Goal: Transaction & Acquisition: Subscribe to service/newsletter

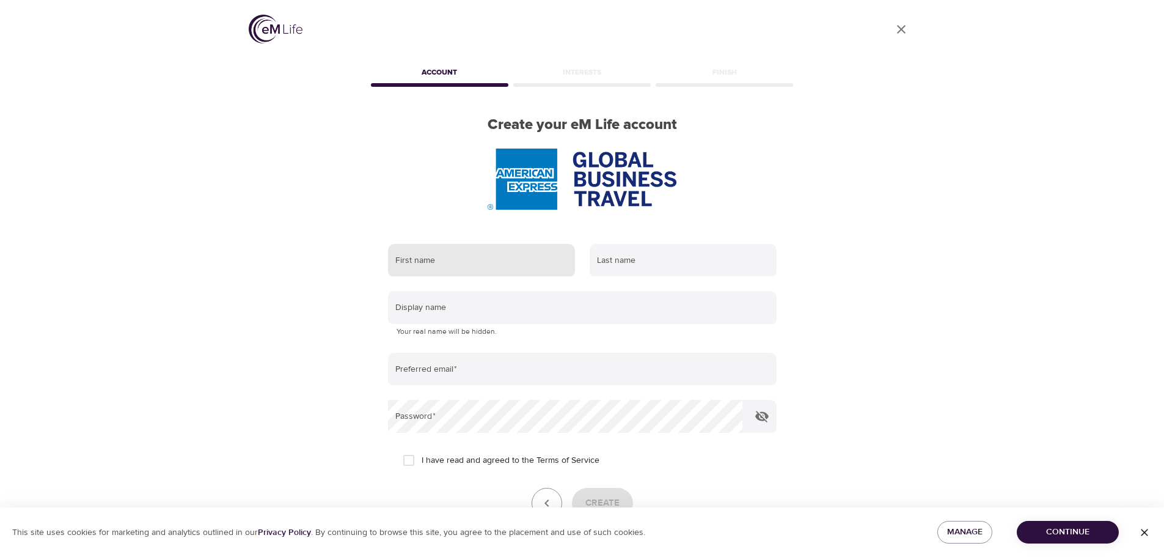
click at [472, 255] on input "text" at bounding box center [481, 260] width 187 height 33
type input "[PERSON_NAME]"
drag, startPoint x: 634, startPoint y: 263, endPoint x: 556, endPoint y: 255, distance: 77.9
click at [556, 255] on div "First name [PERSON_NAME] Last name [PERSON_NAME]" at bounding box center [582, 260] width 403 height 48
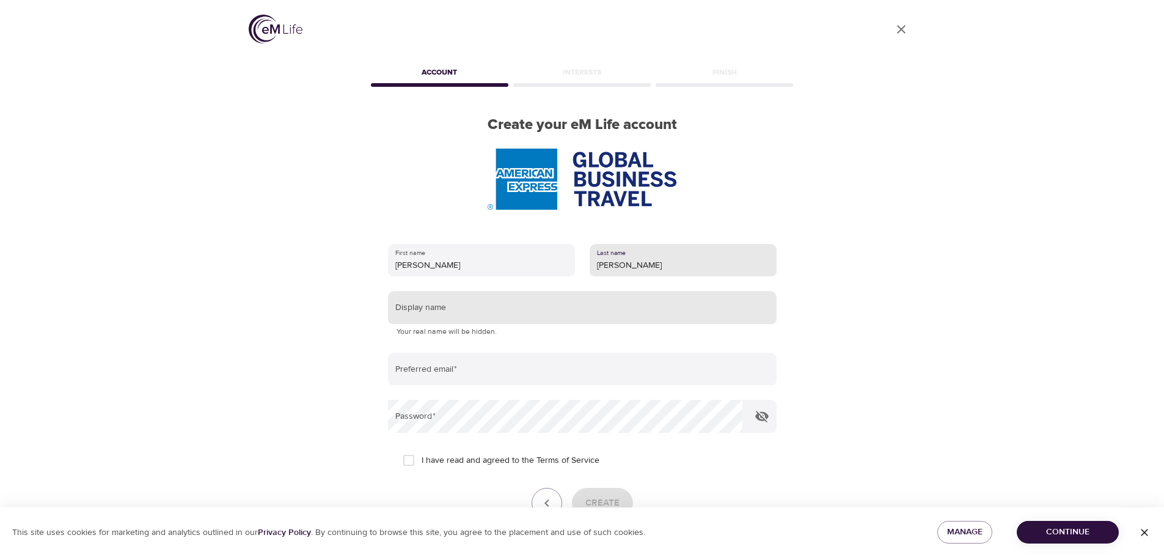
type input "[PERSON_NAME]"
click at [521, 310] on input "text" at bounding box center [582, 307] width 389 height 33
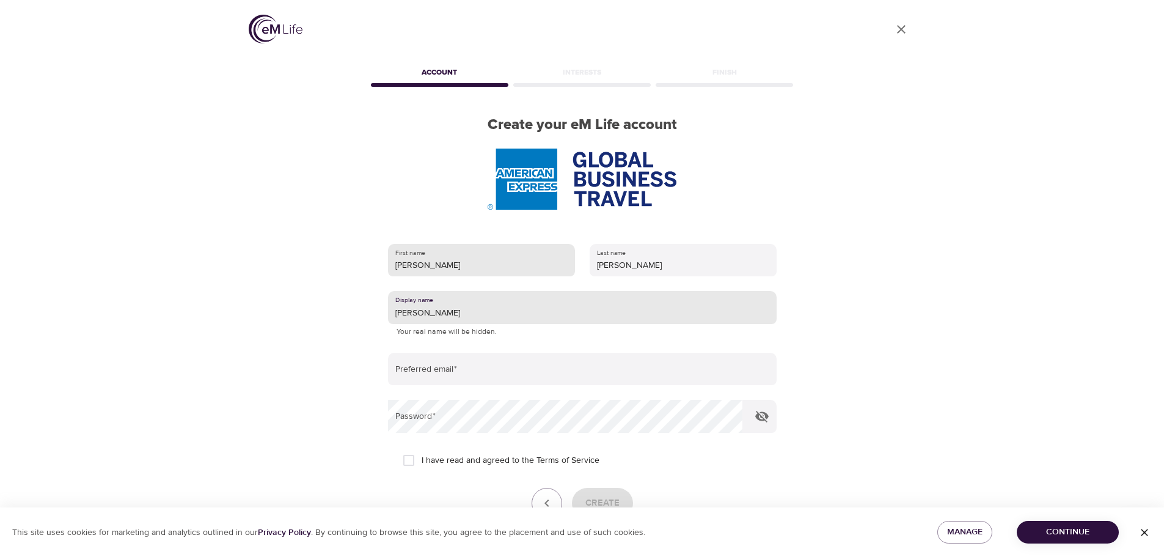
type input "[PERSON_NAME]"
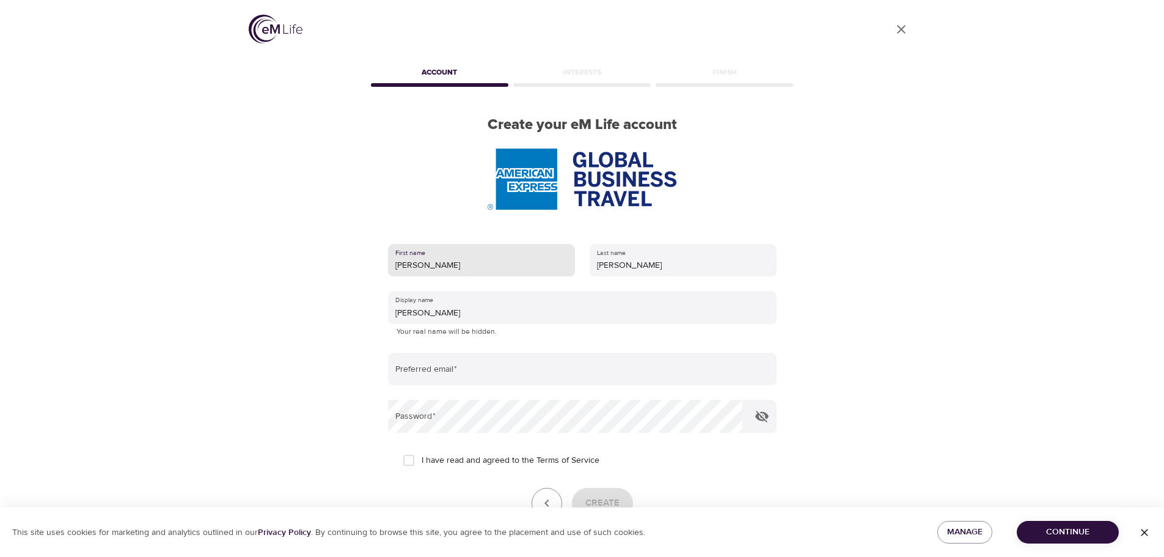
drag, startPoint x: 446, startPoint y: 274, endPoint x: 204, endPoint y: 257, distance: 242.5
click at [204, 257] on div "User Profile Account Interests Finish Create your eM Life account First name [P…" at bounding box center [582, 278] width 1164 height 557
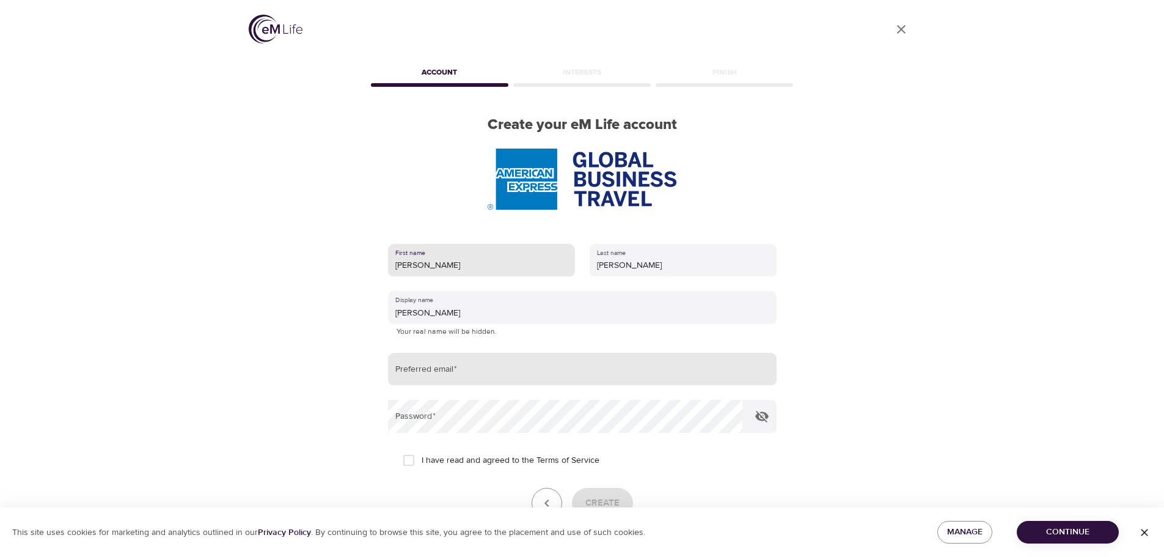
type input "[PERSON_NAME]"
click at [433, 357] on input "email" at bounding box center [582, 369] width 389 height 33
type input "[EMAIL_ADDRESS][PERSON_NAME][DOMAIN_NAME]"
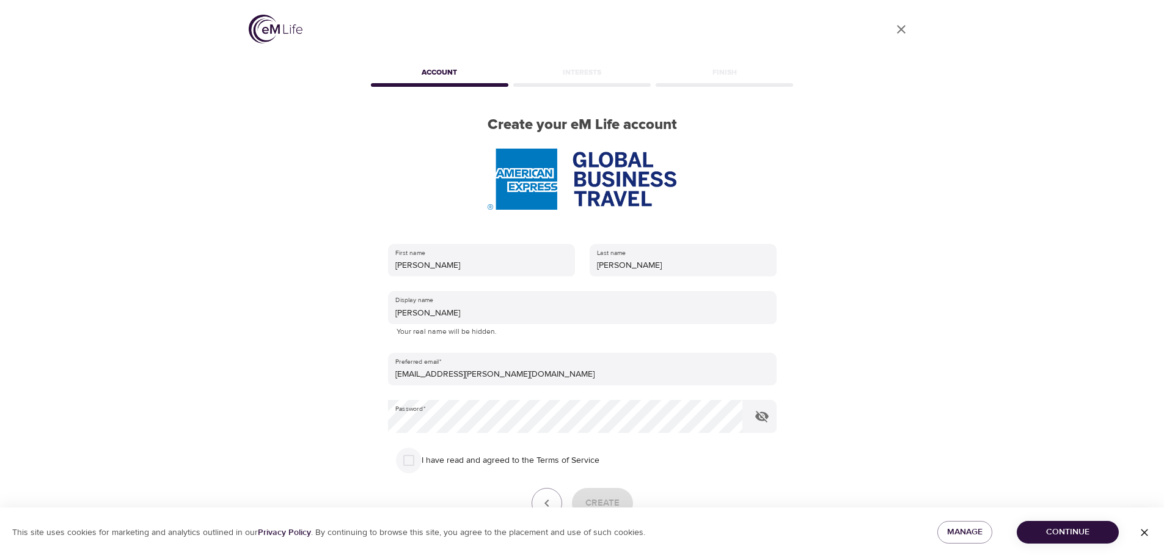
click at [410, 466] on input "I have read and agreed to the Terms of Service" at bounding box center [409, 460] width 26 height 26
checkbox input "true"
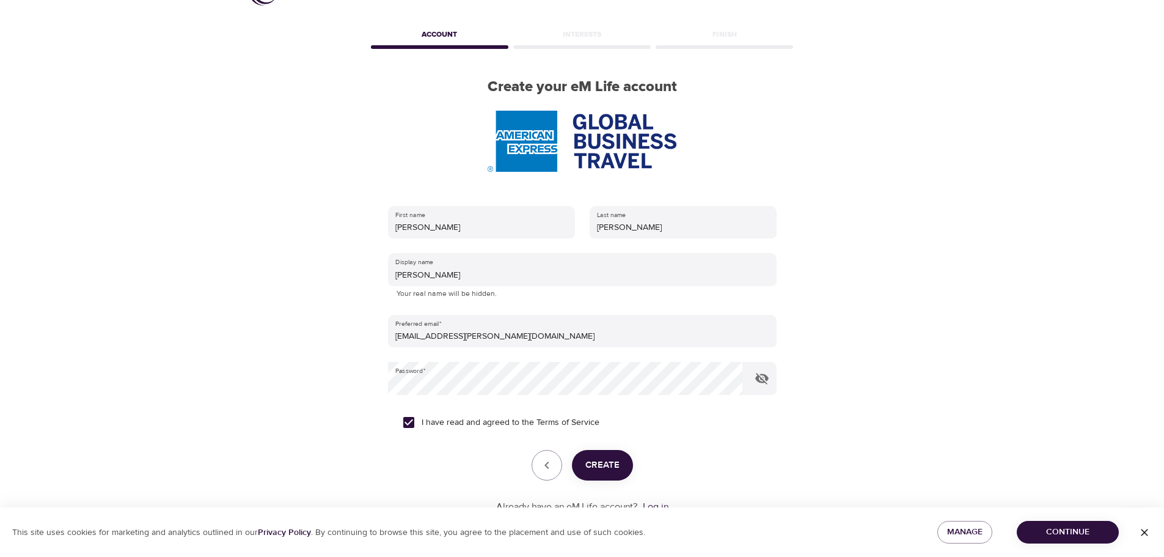
scroll to position [78, 0]
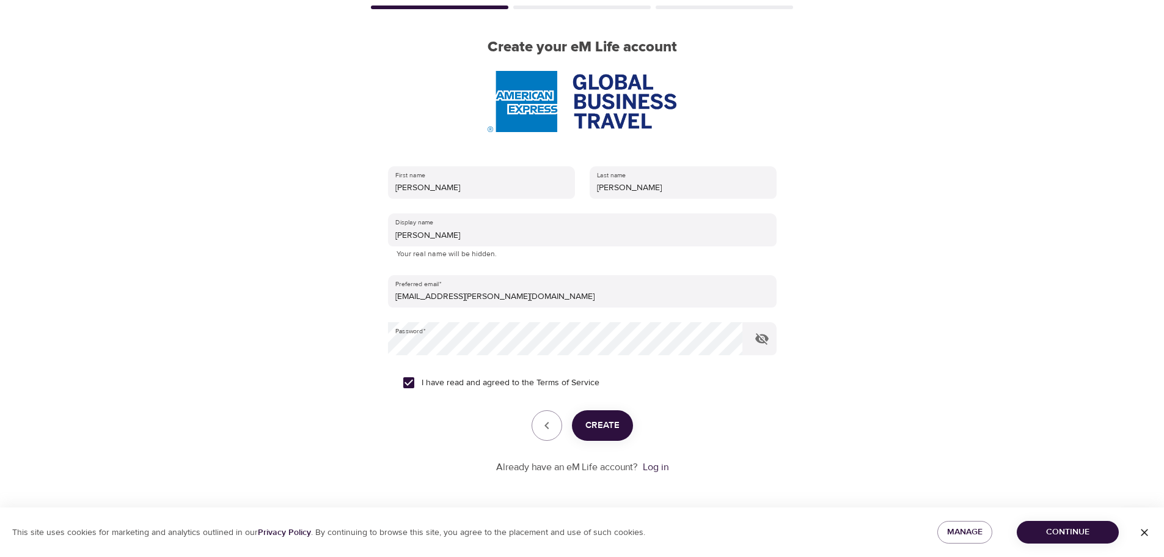
drag, startPoint x: 654, startPoint y: 450, endPoint x: 617, endPoint y: 438, distance: 38.6
click at [649, 449] on form "First name [PERSON_NAME] Last name [PERSON_NAME] Display name [PERSON_NAME] You…" at bounding box center [582, 316] width 389 height 315
click at [617, 437] on button "Create" at bounding box center [602, 425] width 61 height 31
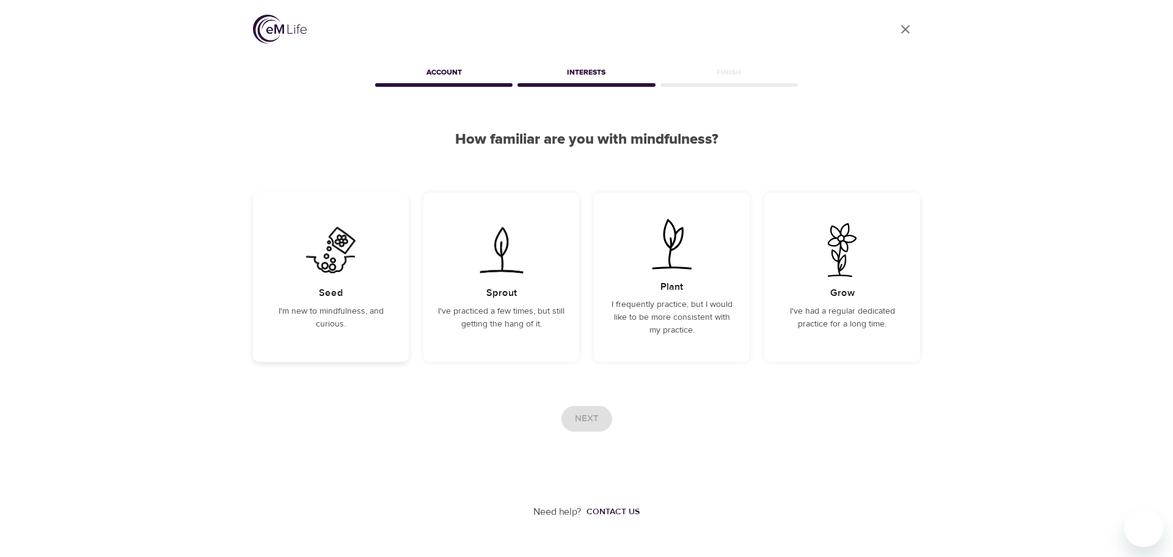
click at [335, 262] on img at bounding box center [331, 250] width 62 height 54
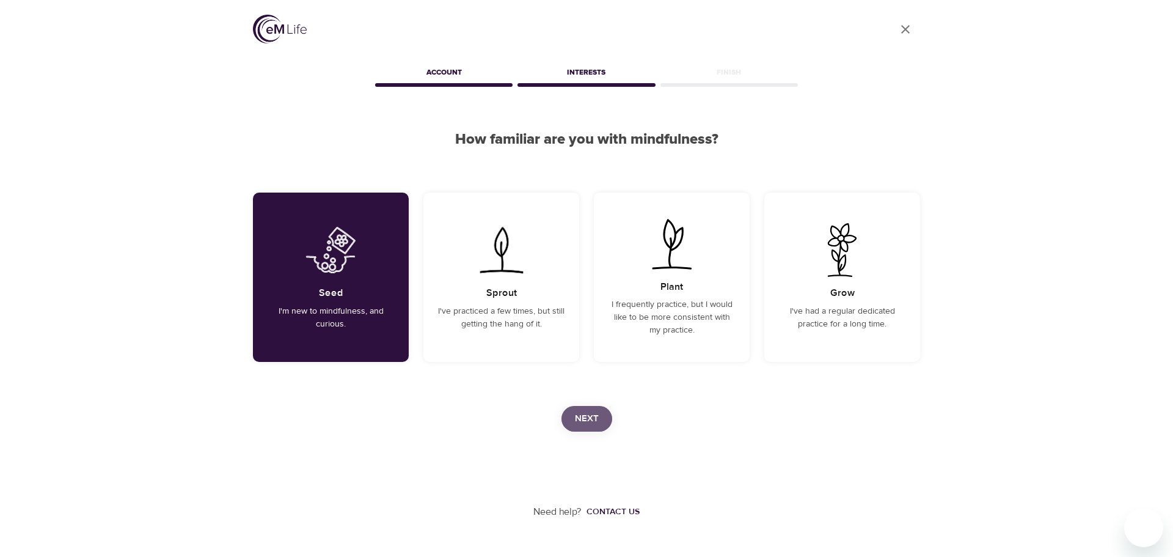
click at [593, 412] on span "Next" at bounding box center [587, 419] width 24 height 16
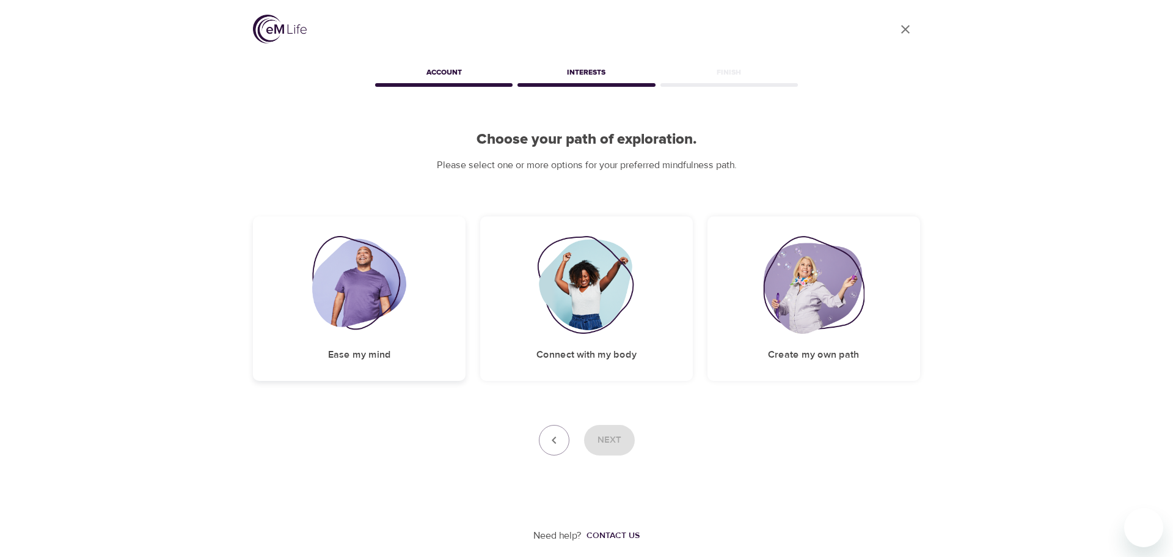
click at [364, 295] on img at bounding box center [359, 285] width 95 height 98
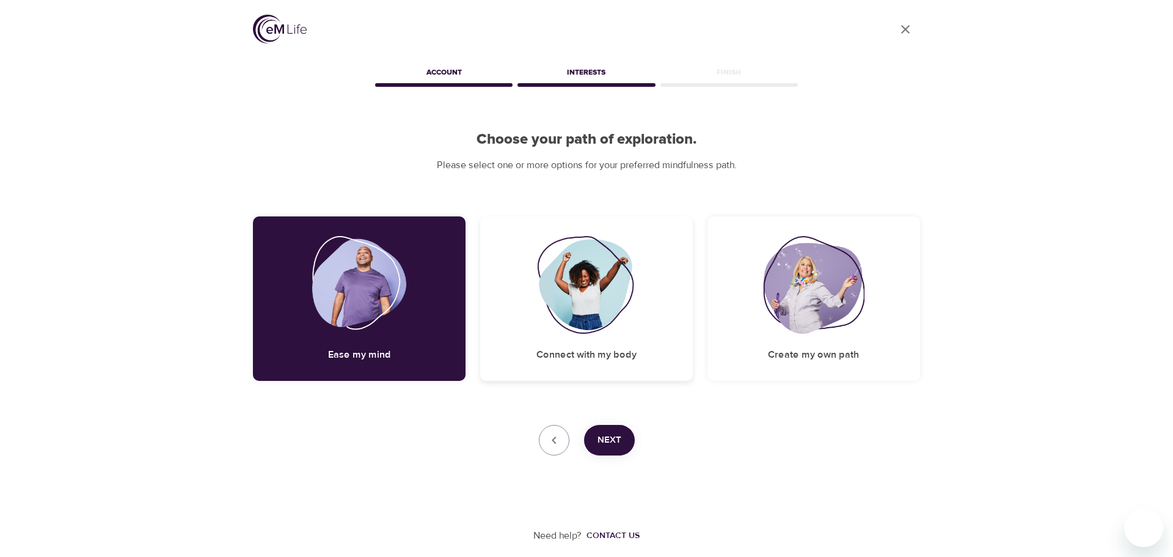
click at [607, 279] on img at bounding box center [586, 285] width 99 height 98
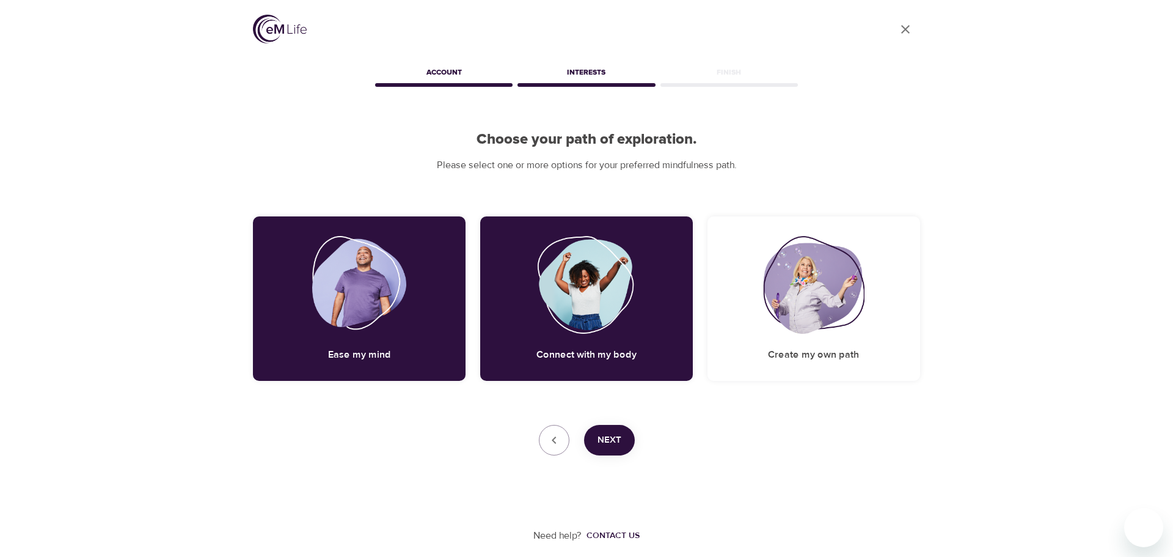
click at [604, 448] on button "Next" at bounding box center [609, 440] width 51 height 31
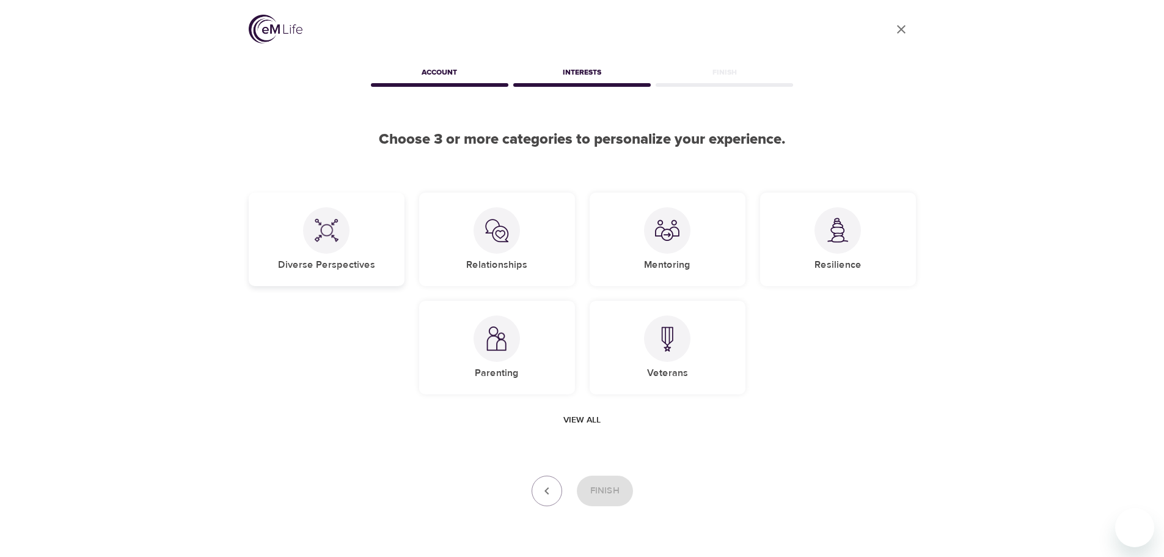
click at [326, 230] on img at bounding box center [326, 230] width 24 height 24
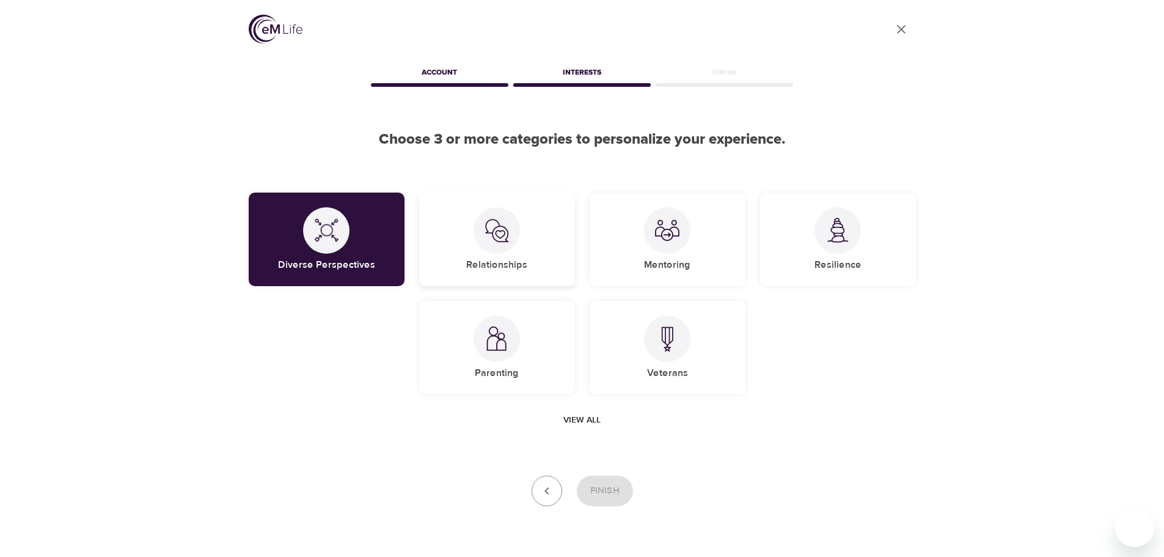
click at [538, 232] on div "Relationships" at bounding box center [497, 238] width 156 height 93
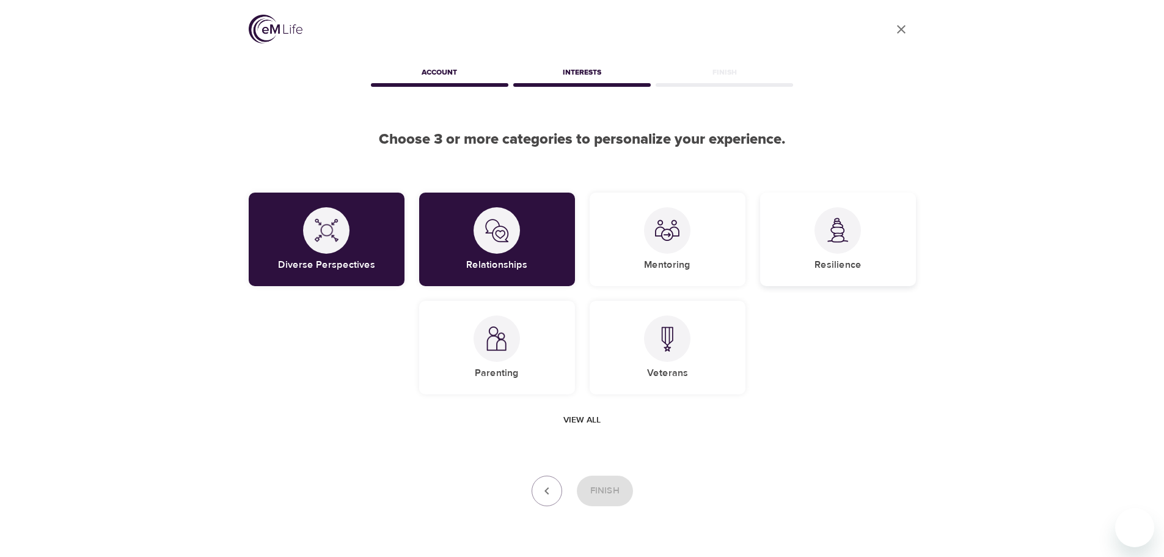
click at [877, 233] on div "Resilience" at bounding box center [838, 238] width 156 height 93
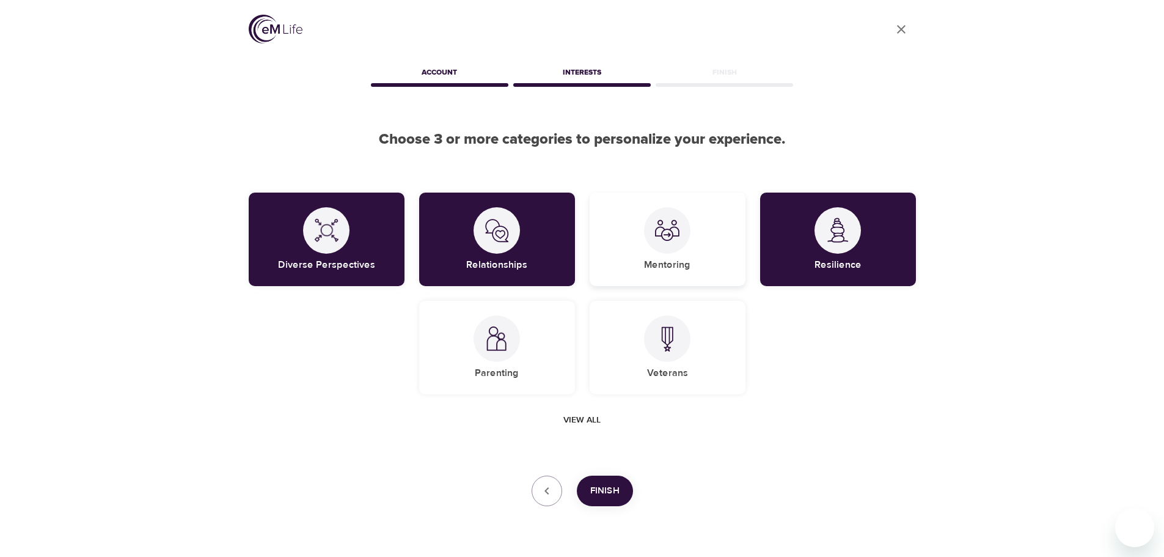
click at [635, 244] on div "Mentoring" at bounding box center [668, 238] width 156 height 93
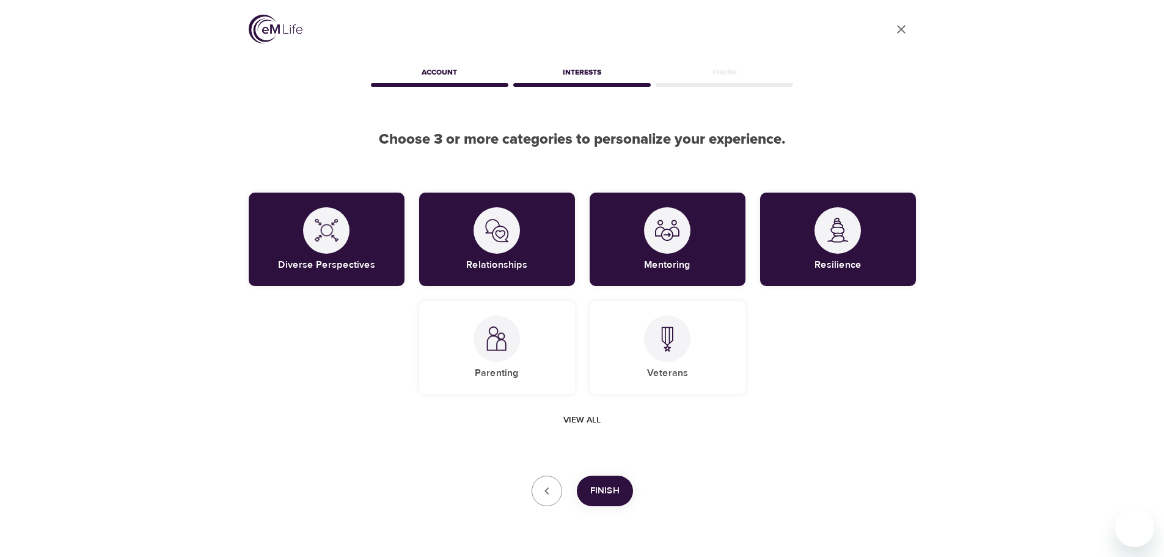
click at [603, 485] on span "Finish" at bounding box center [604, 491] width 29 height 16
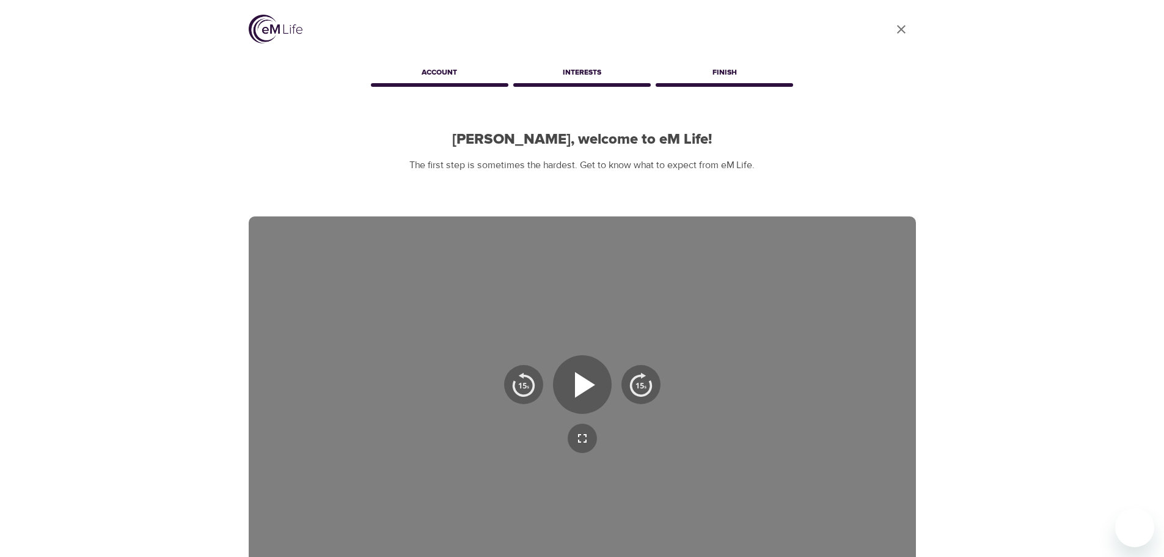
scroll to position [122, 0]
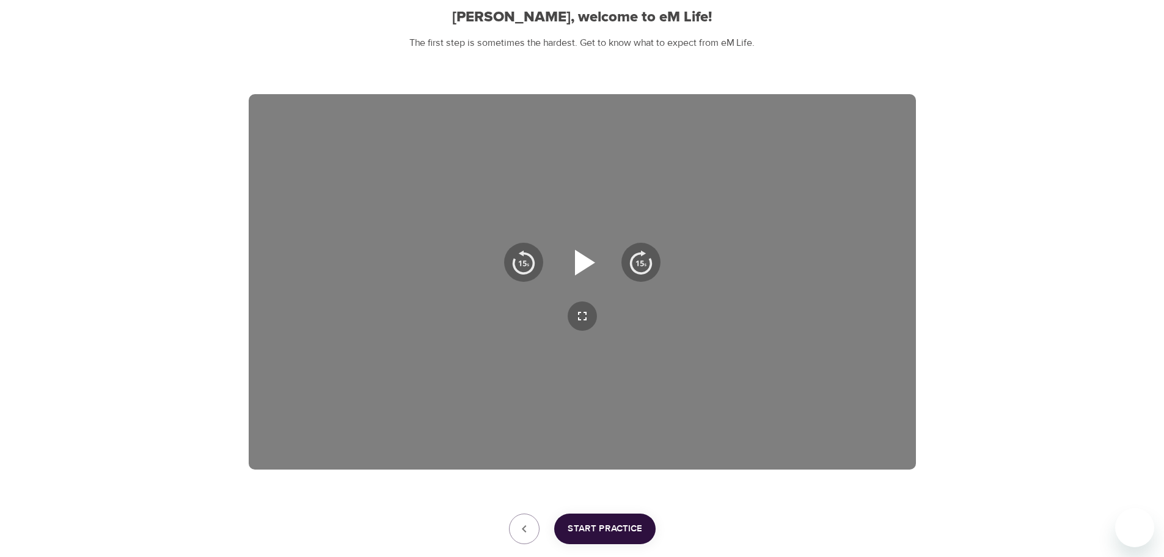
click at [590, 257] on icon "button" at bounding box center [582, 262] width 44 height 44
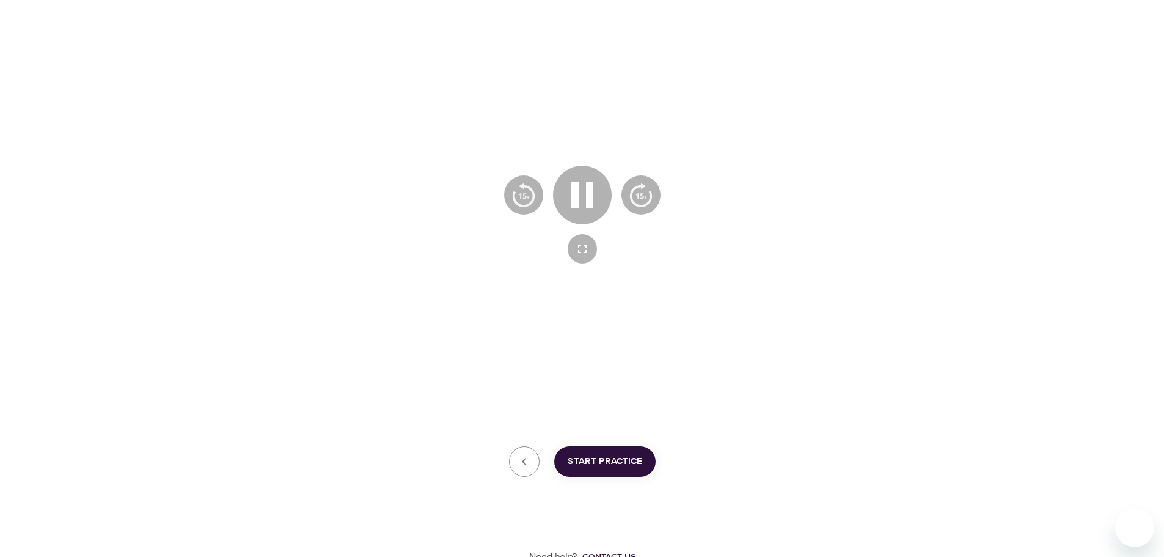
scroll to position [197, 0]
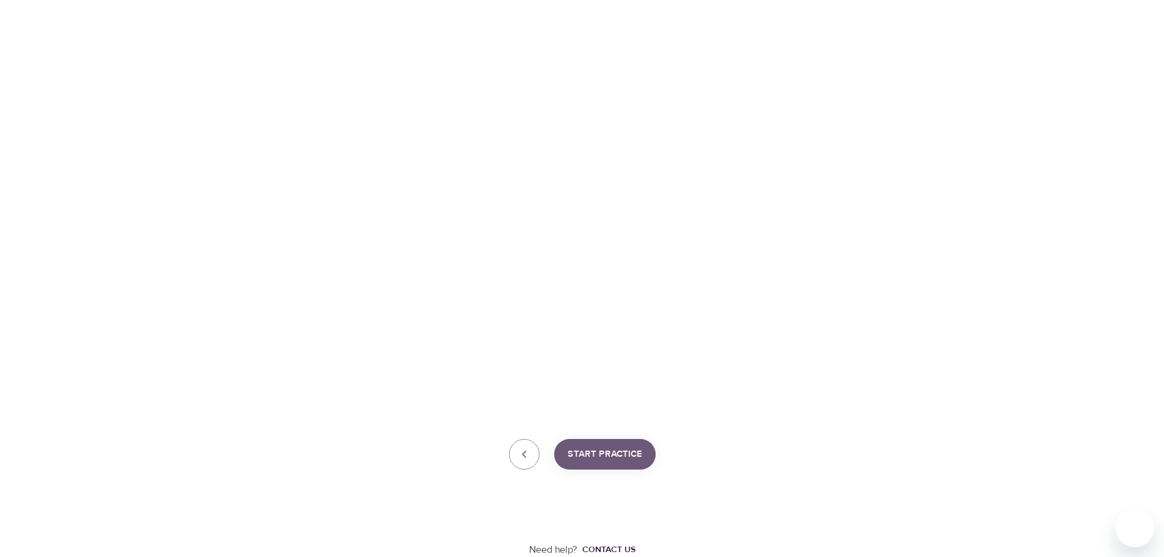
click at [623, 456] on span "Start Practice" at bounding box center [605, 454] width 75 height 16
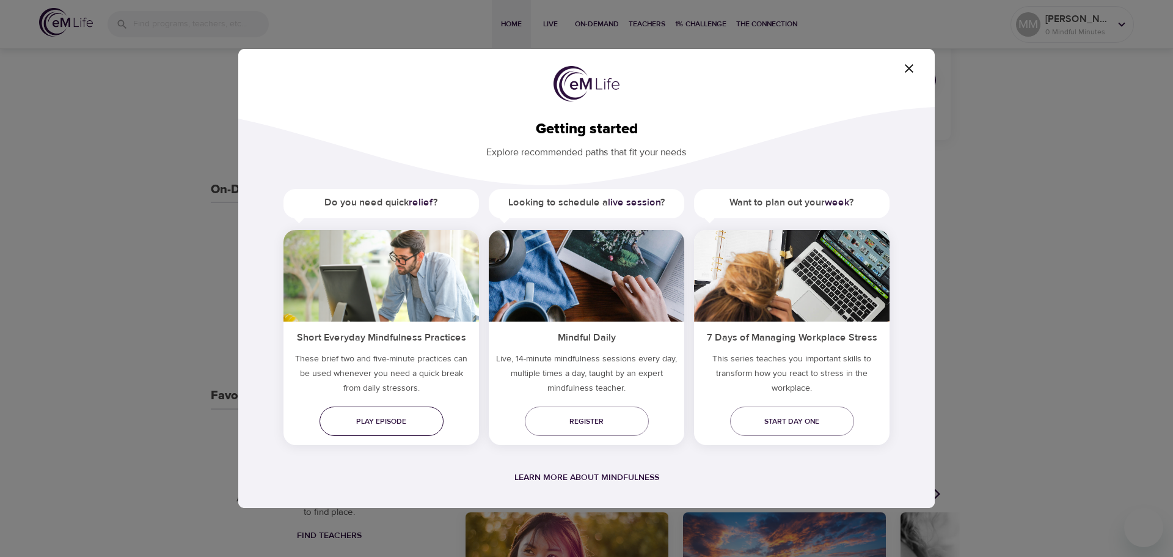
click at [394, 422] on span "Play episode" at bounding box center [381, 421] width 104 height 13
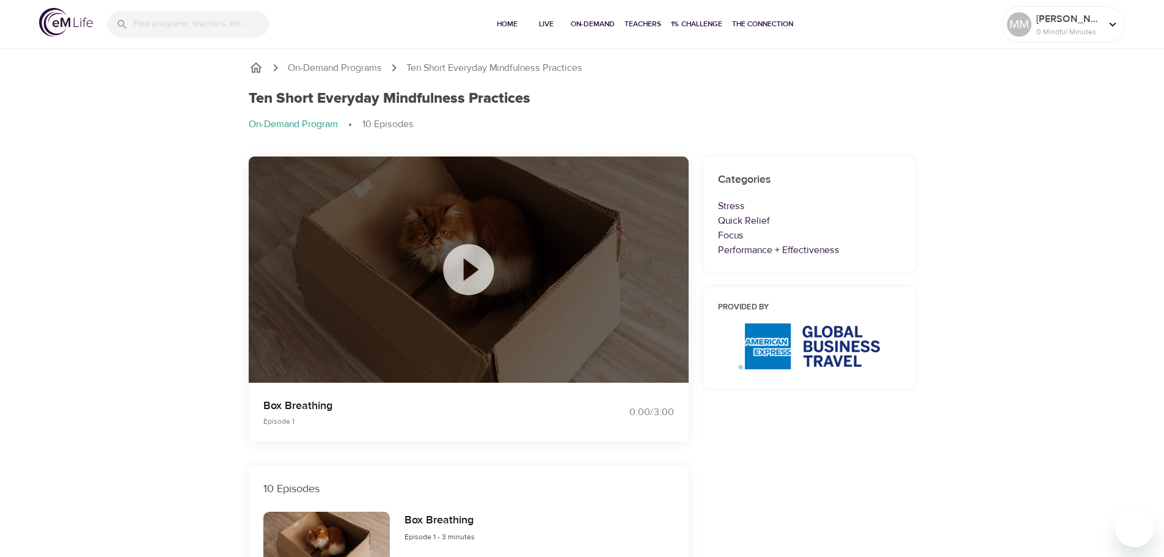
click at [454, 270] on icon at bounding box center [468, 269] width 51 height 51
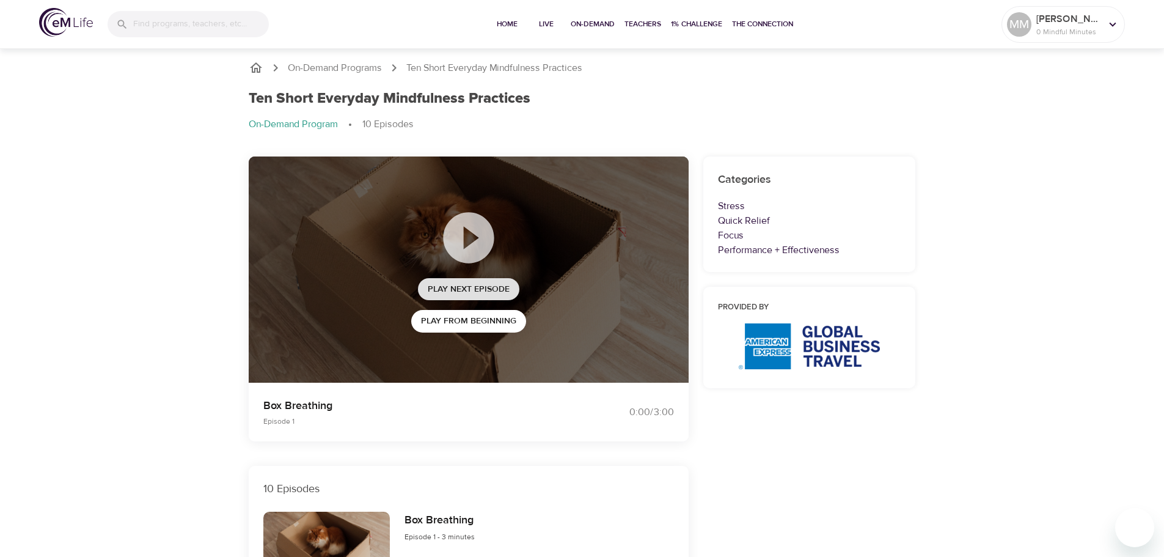
click at [499, 283] on span "Play Next Episode" at bounding box center [469, 289] width 82 height 15
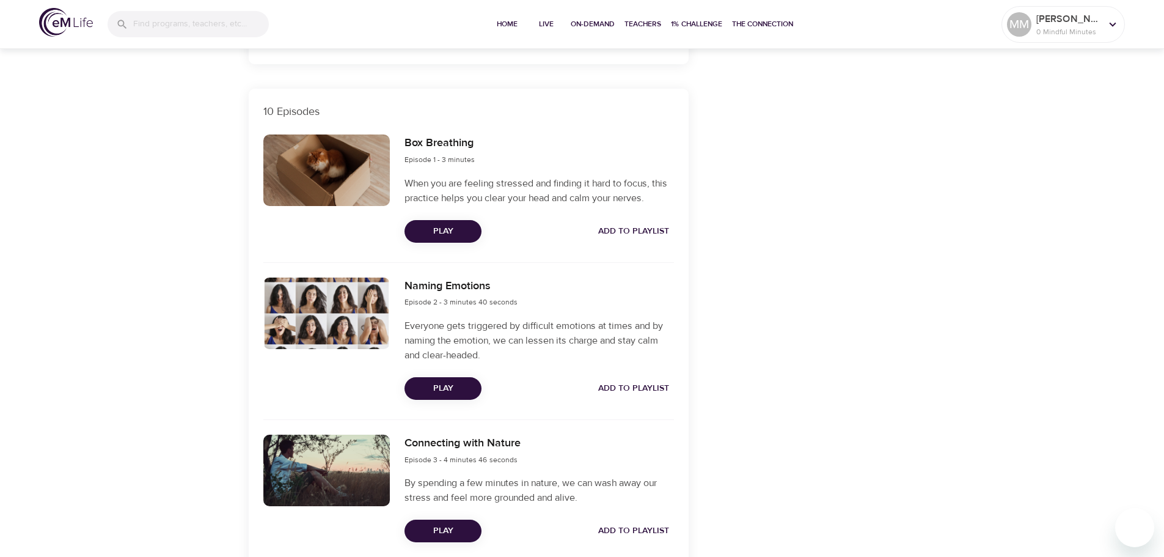
scroll to position [489, 0]
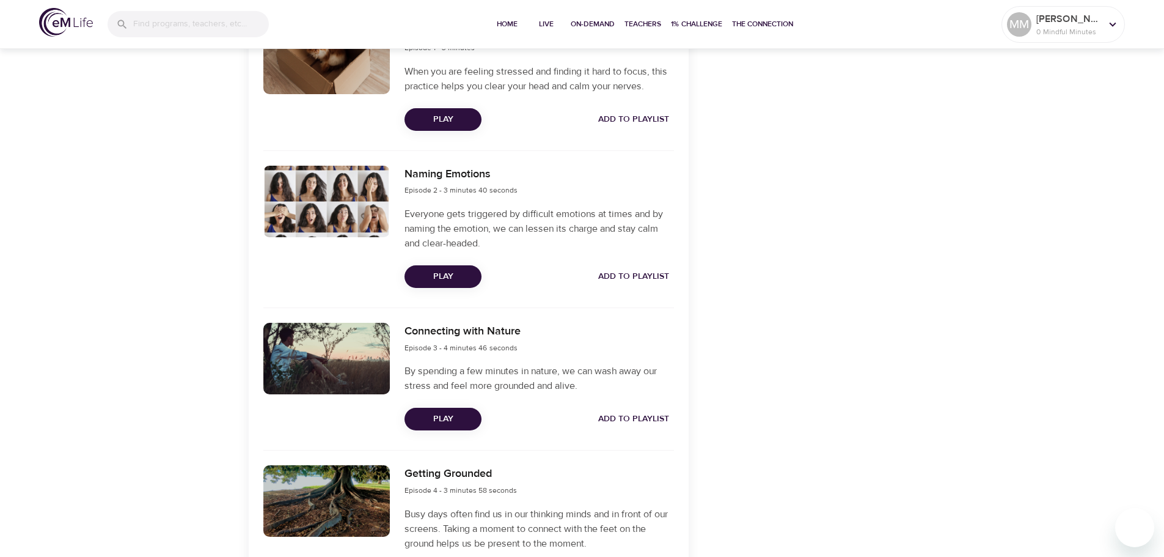
click at [452, 411] on button "Play" at bounding box center [443, 419] width 77 height 23
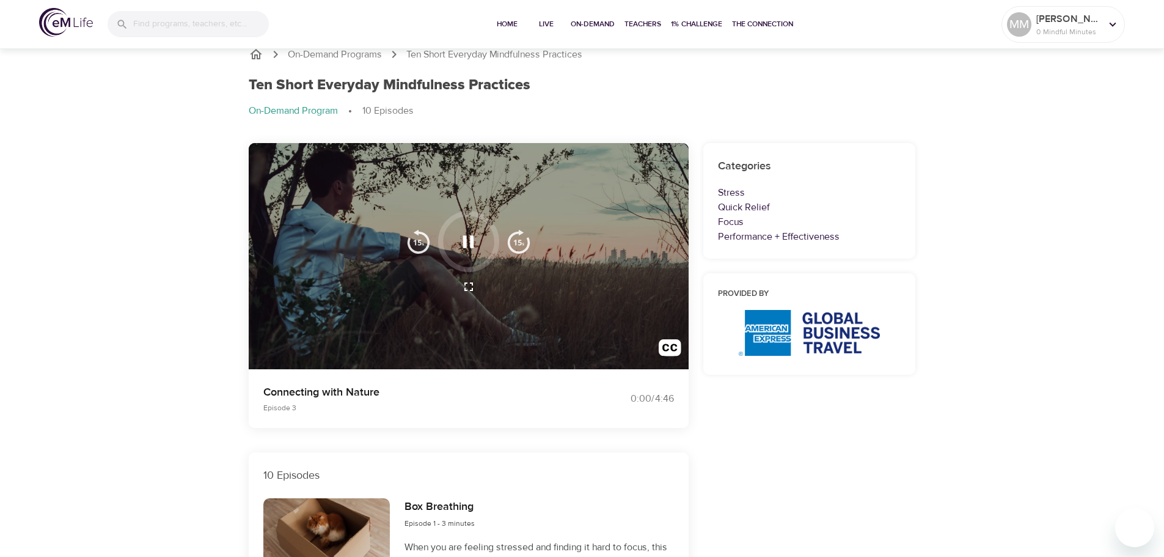
scroll to position [0, 0]
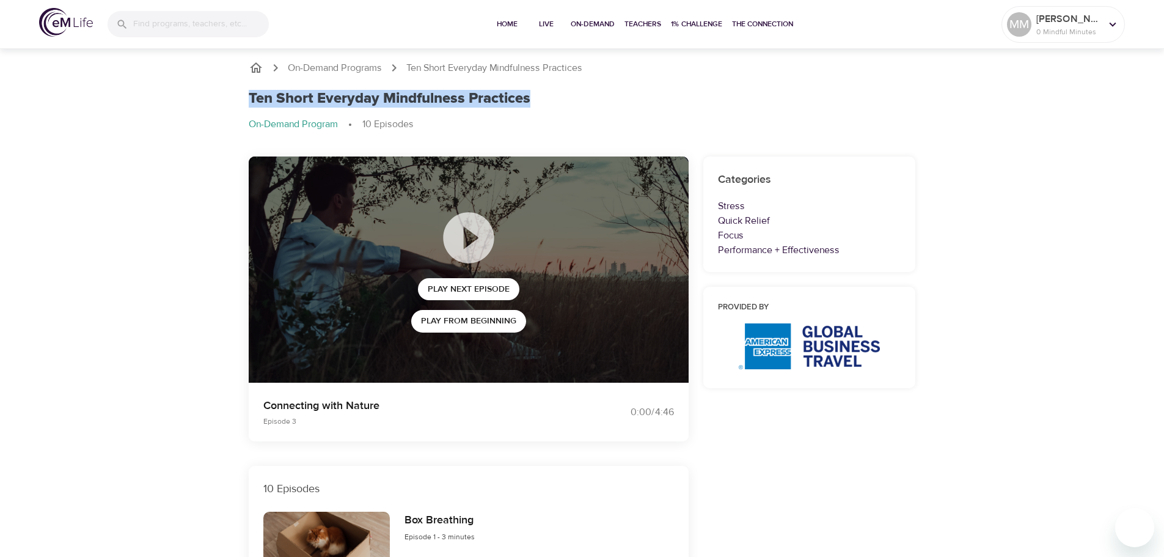
drag, startPoint x: 248, startPoint y: 96, endPoint x: 535, endPoint y: 95, distance: 286.6
click at [535, 95] on div "Ten Short Everyday Mindfulness Practices" at bounding box center [582, 99] width 667 height 18
copy h1 "Ten Short Everyday Mindfulness Practices"
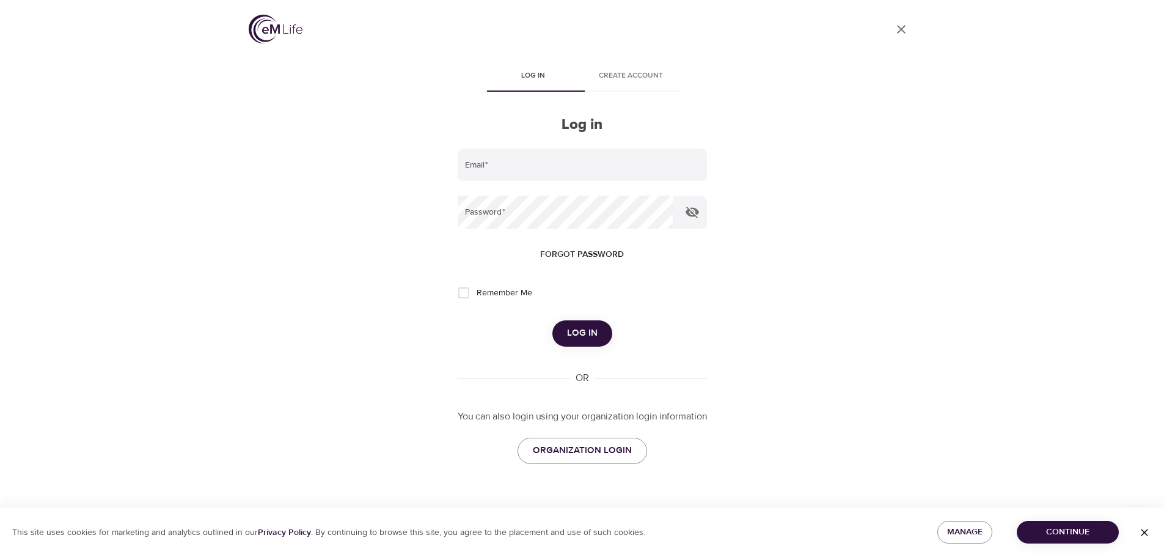
type input "[EMAIL_ADDRESS][PERSON_NAME][DOMAIN_NAME]"
